Goal: Task Accomplishment & Management: Use online tool/utility

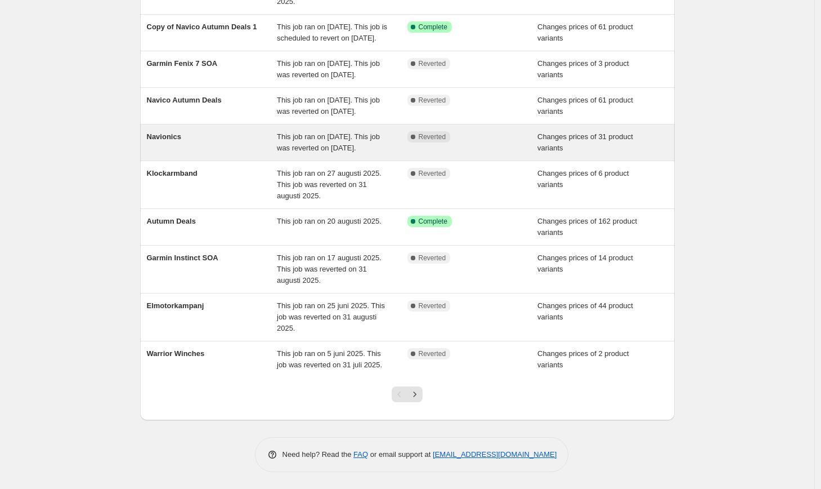
scroll to position [181, 0]
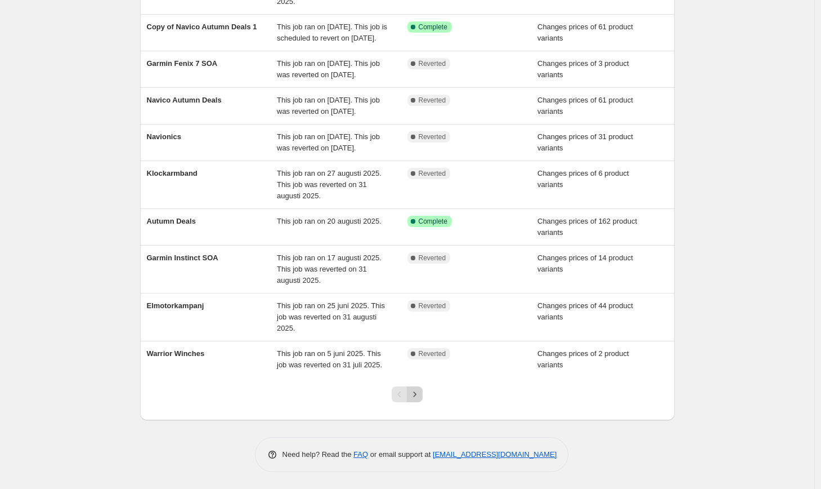
click at [420, 397] on icon "Next" at bounding box center [414, 393] width 11 height 11
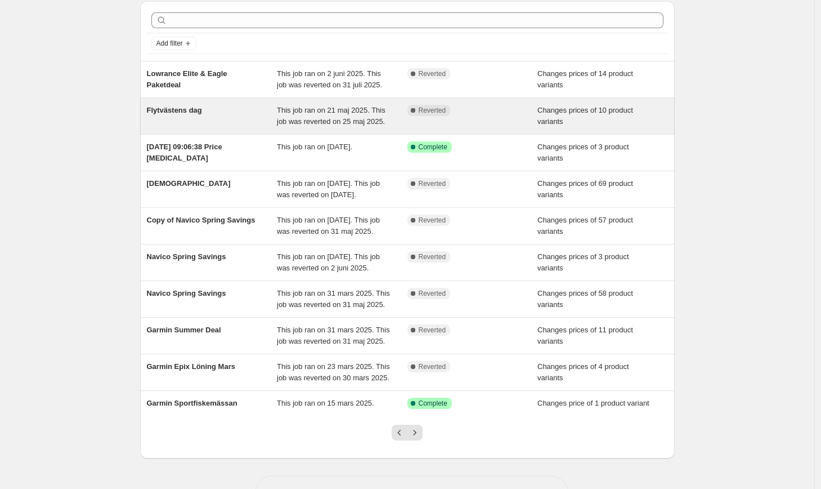
scroll to position [159, 0]
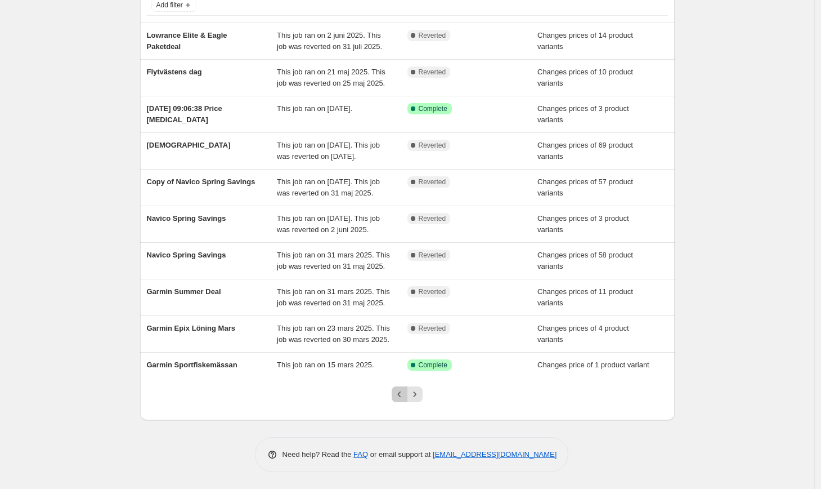
click at [405, 398] on icon "Previous" at bounding box center [399, 393] width 11 height 11
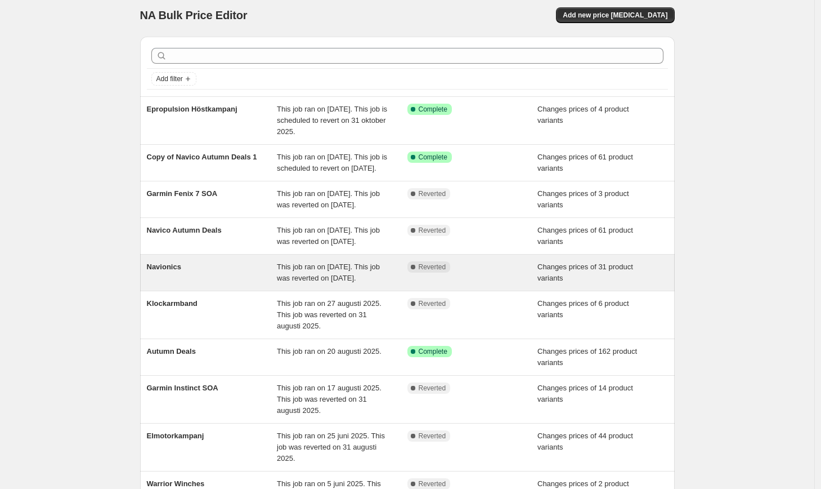
scroll to position [0, 0]
